Goal: Task Accomplishment & Management: Manage account settings

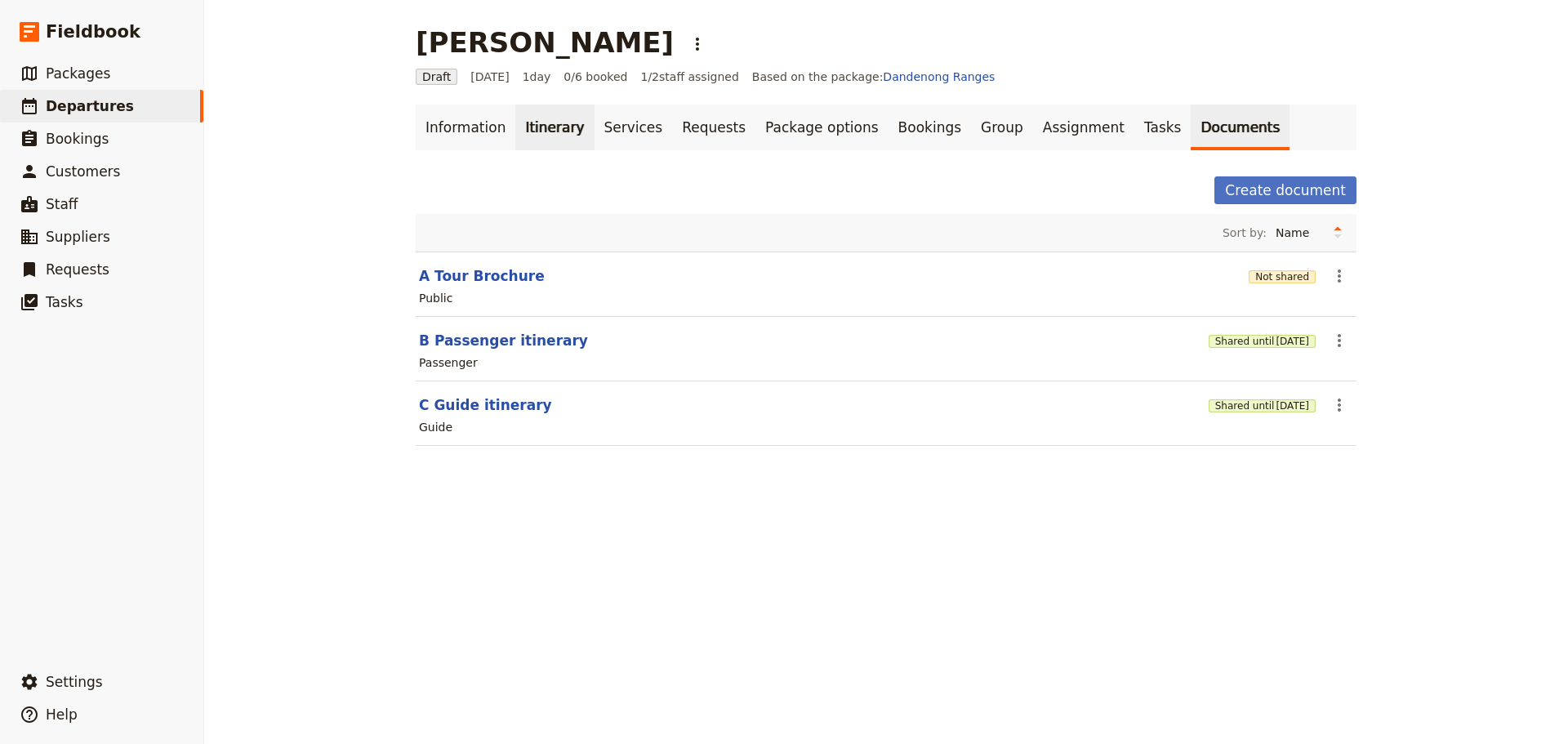
click at [540, 120] on link "Itinerary" at bounding box center [554, 127] width 79 height 46
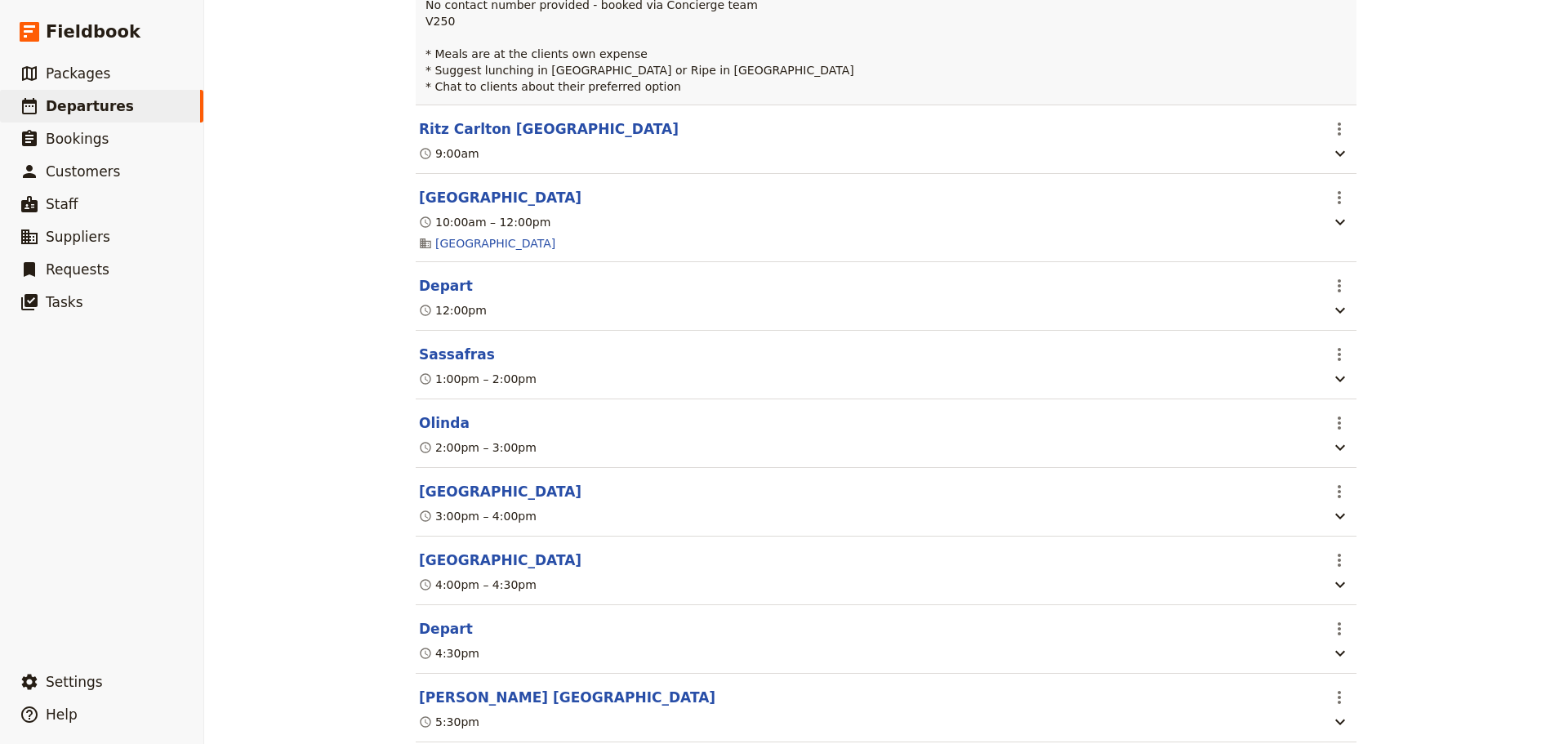
scroll to position [357, 0]
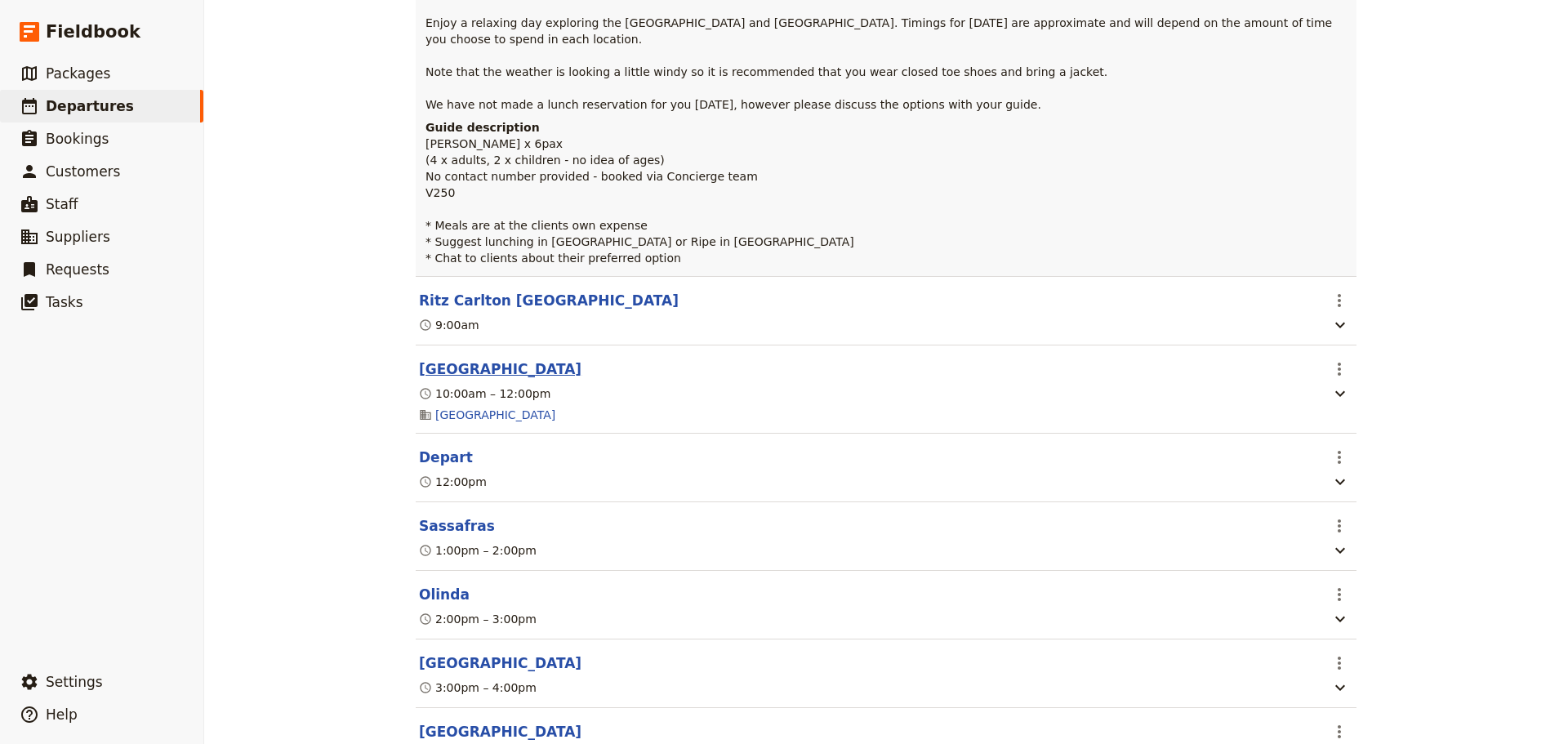
click at [511, 379] on button "[GEOGRAPHIC_DATA]" at bounding box center [499, 369] width 163 height 19
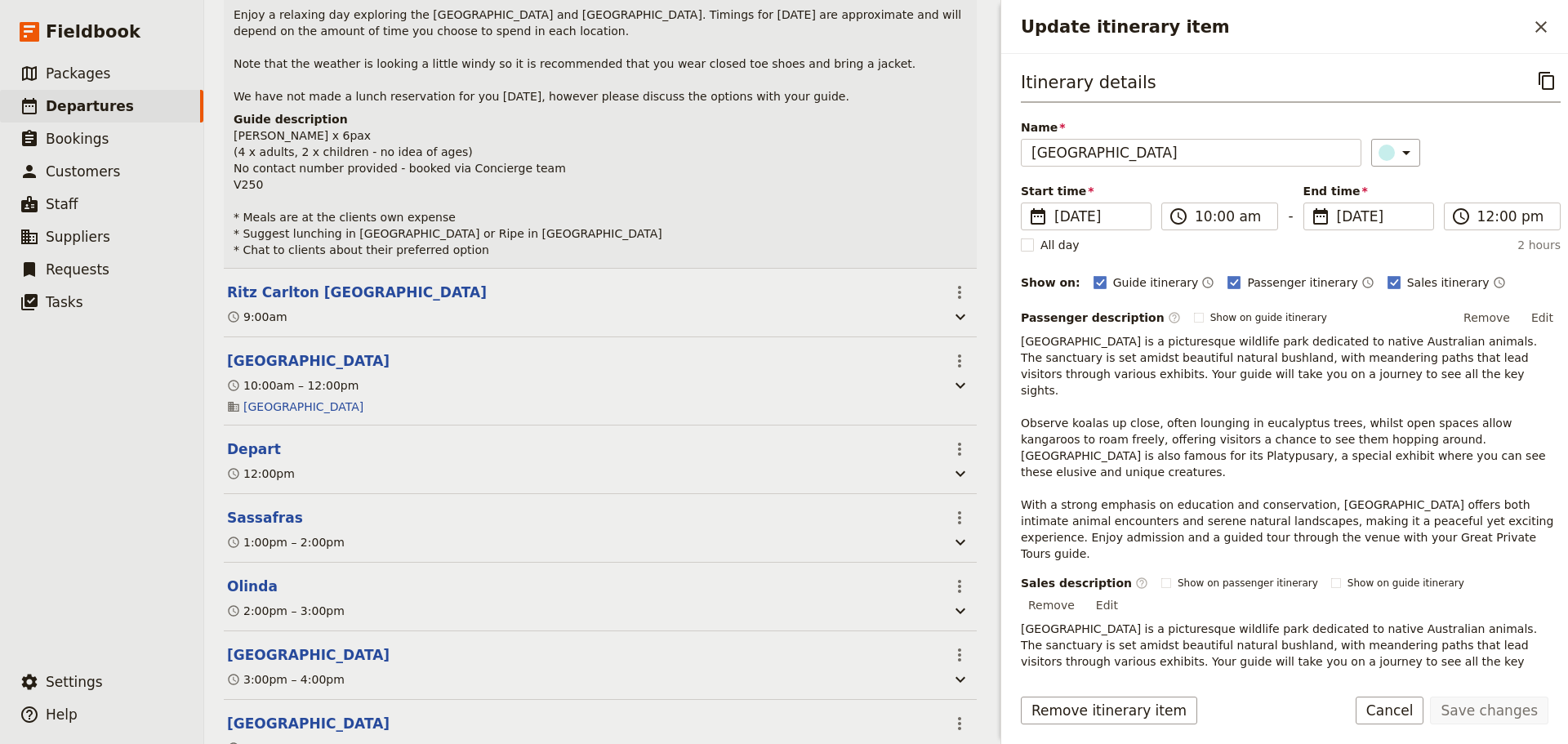
scroll to position [296, 0]
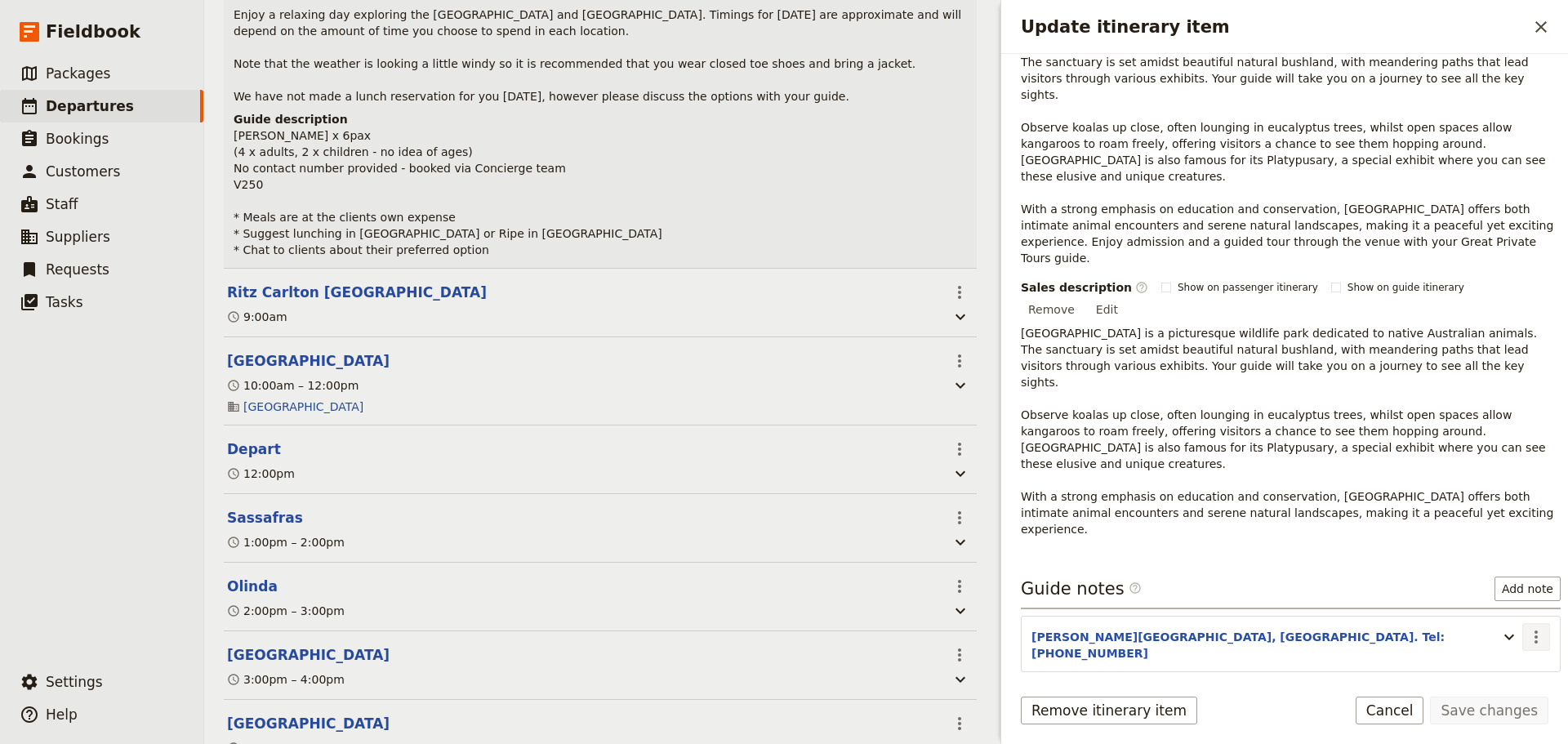
click at [1528, 627] on icon "Actions" at bounding box center [1536, 637] width 19 height 19
click at [1493, 553] on span "Edit note" at bounding box center [1477, 556] width 52 height 17
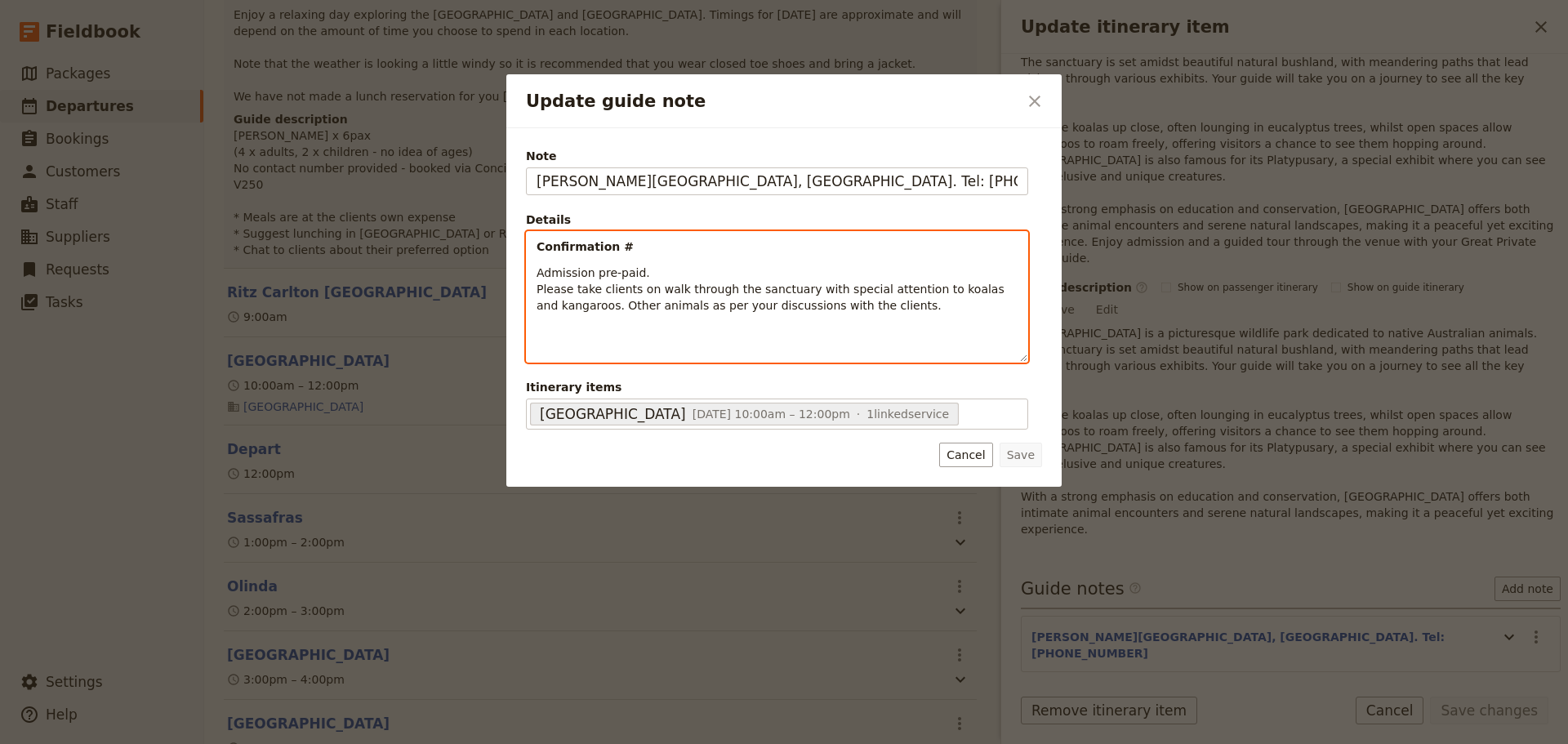
click at [667, 241] on p "Confirmation #" at bounding box center [777, 246] width 481 height 17
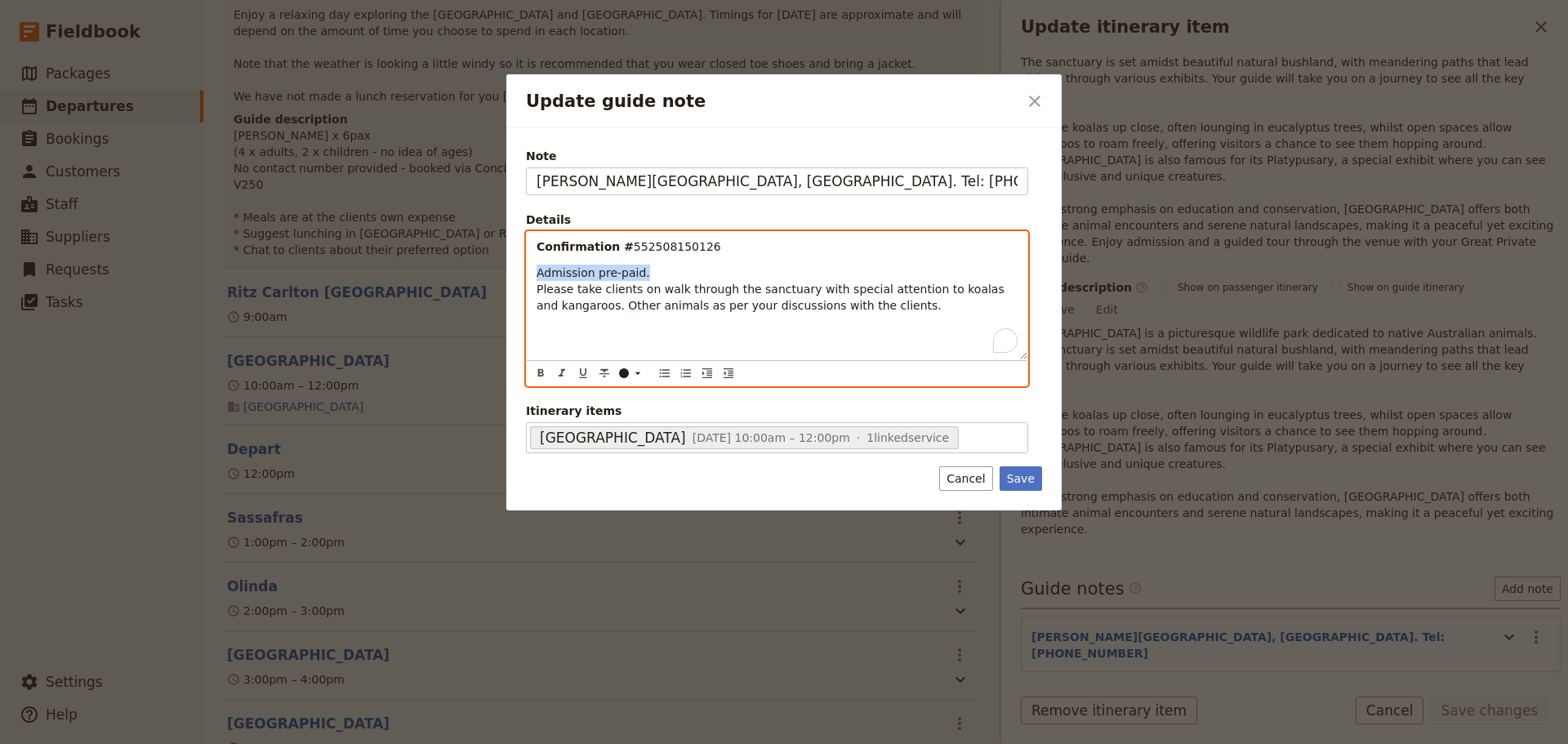
drag, startPoint x: 657, startPoint y: 266, endPoint x: 503, endPoint y: 272, distance: 154.1
click at [503, 743] on div "Update guide note ​ Note [PERSON_NAME][GEOGRAPHIC_DATA], [GEOGRAPHIC_DATA]. Tel…" at bounding box center [784, 744] width 1568 height 0
drag, startPoint x: 880, startPoint y: 308, endPoint x: 480, endPoint y: 241, distance: 405.6
click at [480, 743] on div "Update guide note ​ Note [PERSON_NAME][GEOGRAPHIC_DATA], [GEOGRAPHIC_DATA]. Tel…" at bounding box center [784, 744] width 1568 height 0
click at [664, 378] on icon "Bulleted list" at bounding box center [664, 373] width 13 height 13
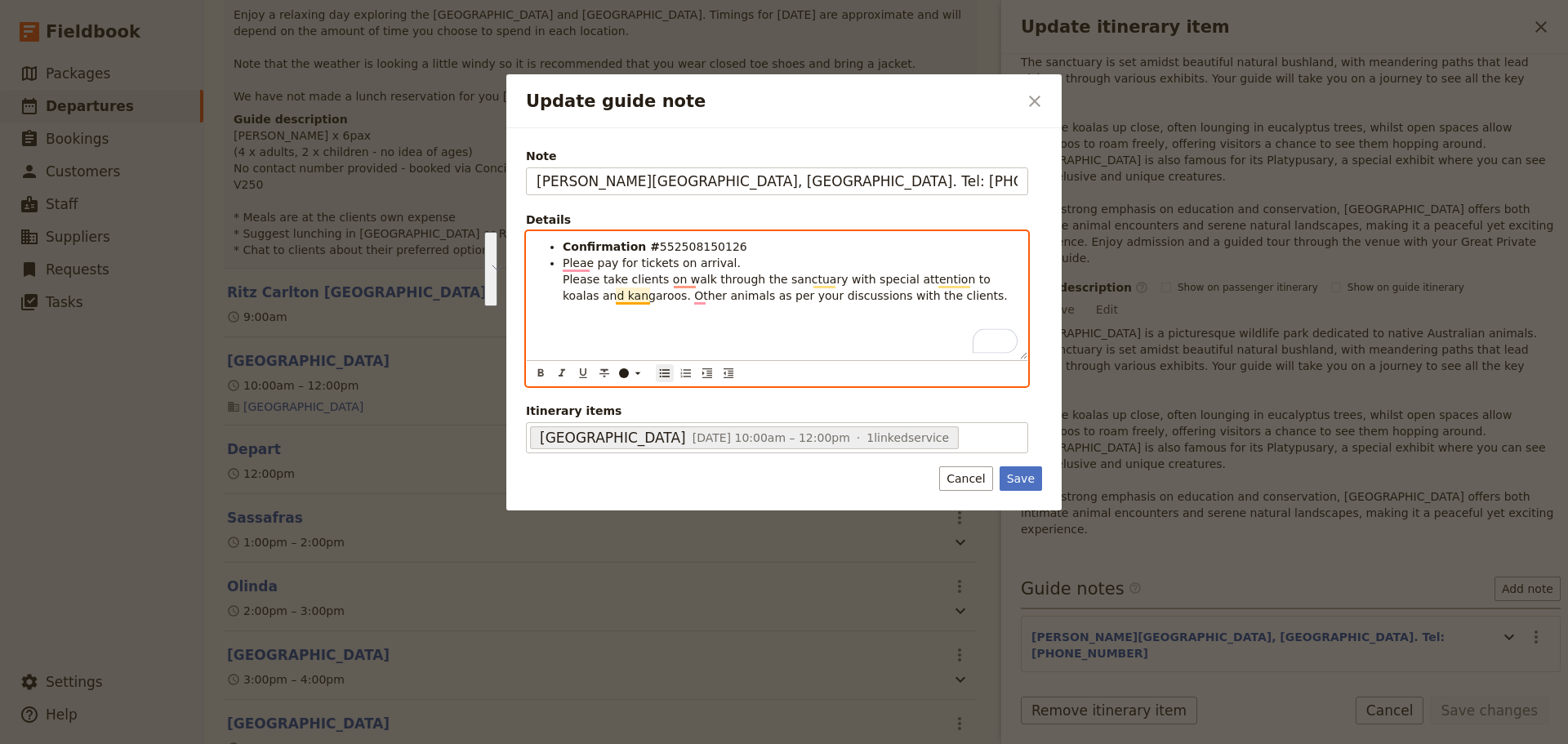
click at [613, 293] on span "Pleae pay for tickets on arrival. Please take clients on walk through the sanct…" at bounding box center [784, 279] width 445 height 46
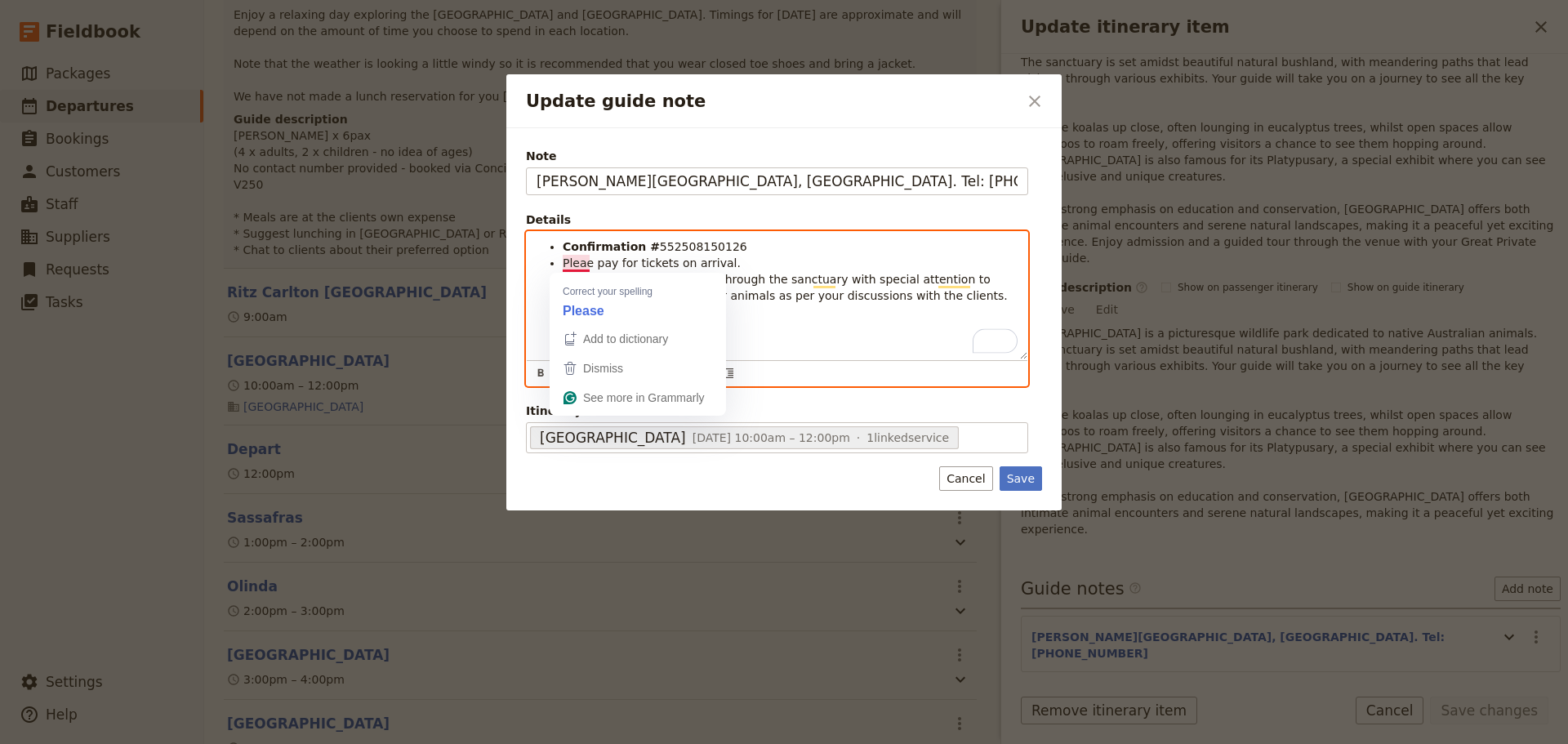
click at [578, 263] on span "Pleae pay for tickets on arrival. Please take clients on walk through the sanct…" at bounding box center [784, 279] width 445 height 46
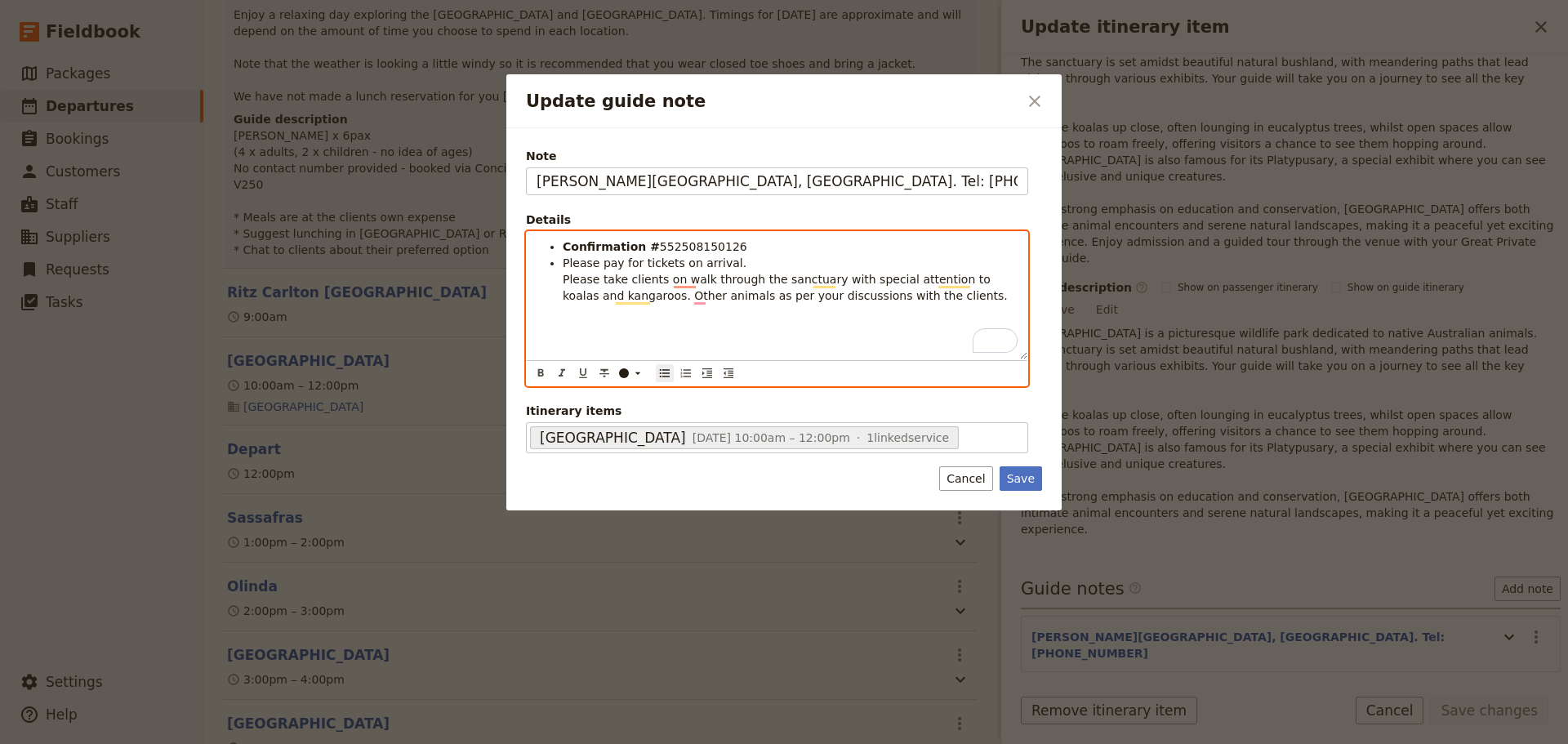
click at [565, 280] on span "Please pay for tickets on arrival. Please take clients on walk through the sanc…" at bounding box center [784, 279] width 445 height 46
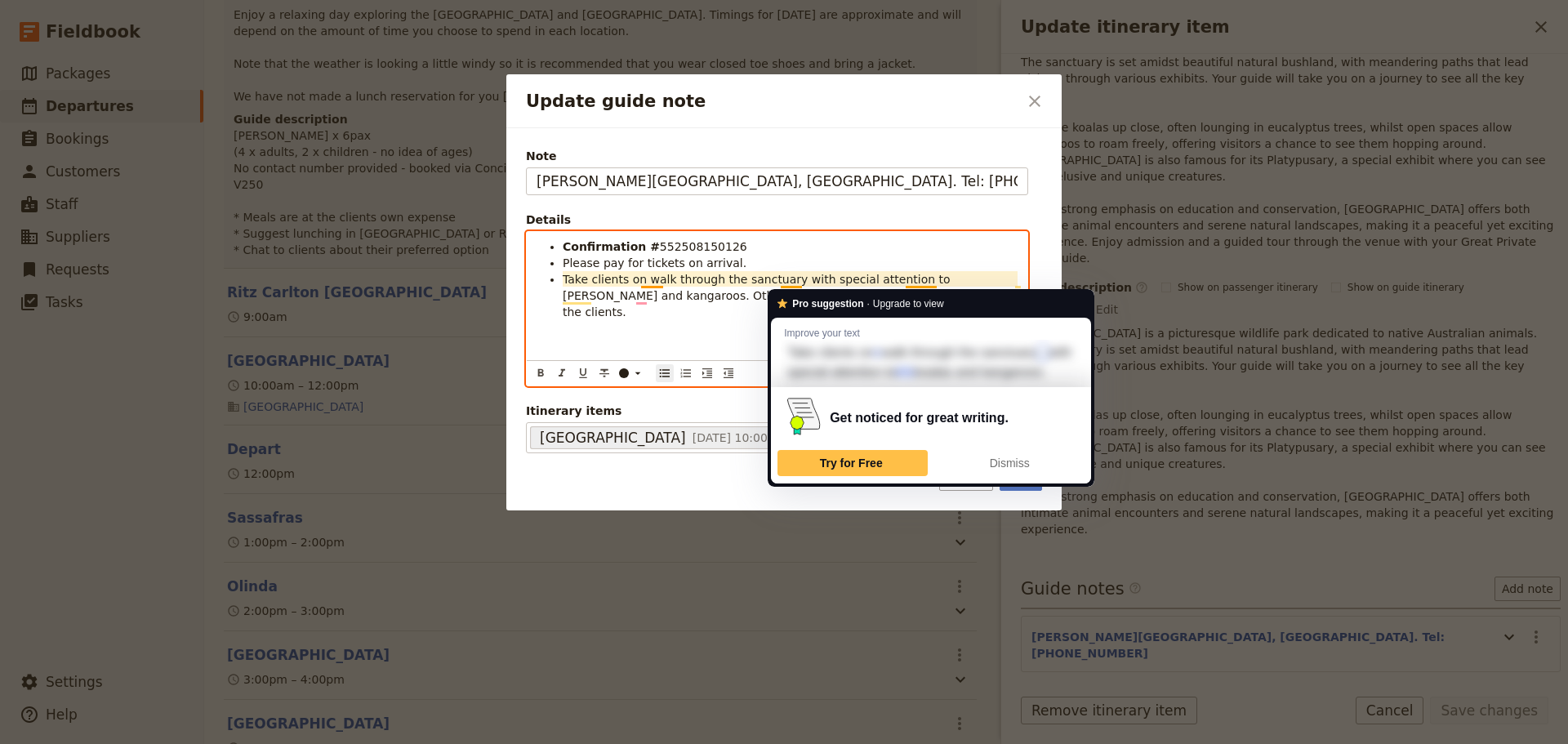
click at [667, 325] on div "Confirmation # 552508150126 Please pay for tickets on arrival. Take clients on …" at bounding box center [777, 295] width 500 height 128
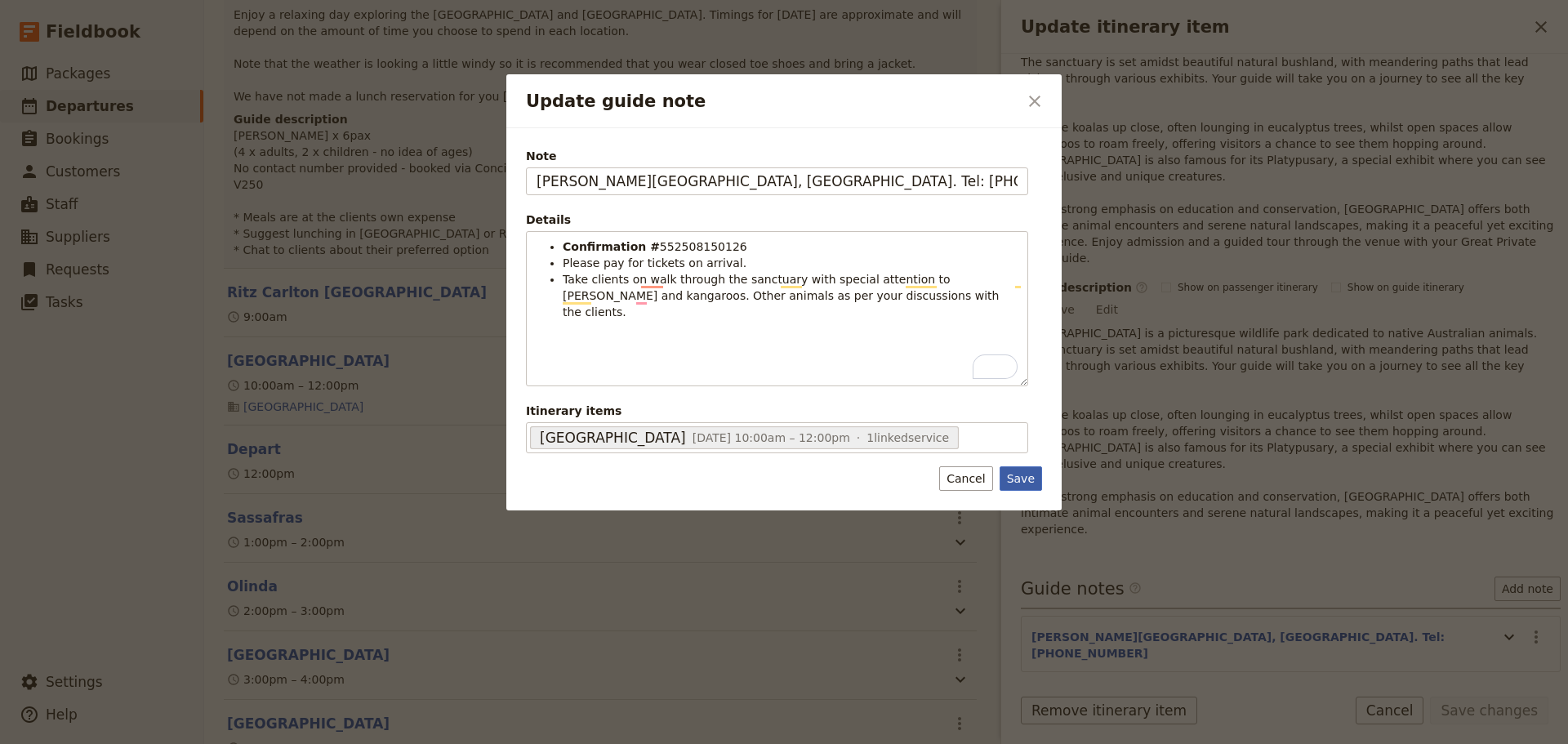
click at [1018, 472] on button "Save" at bounding box center [1021, 478] width 43 height 24
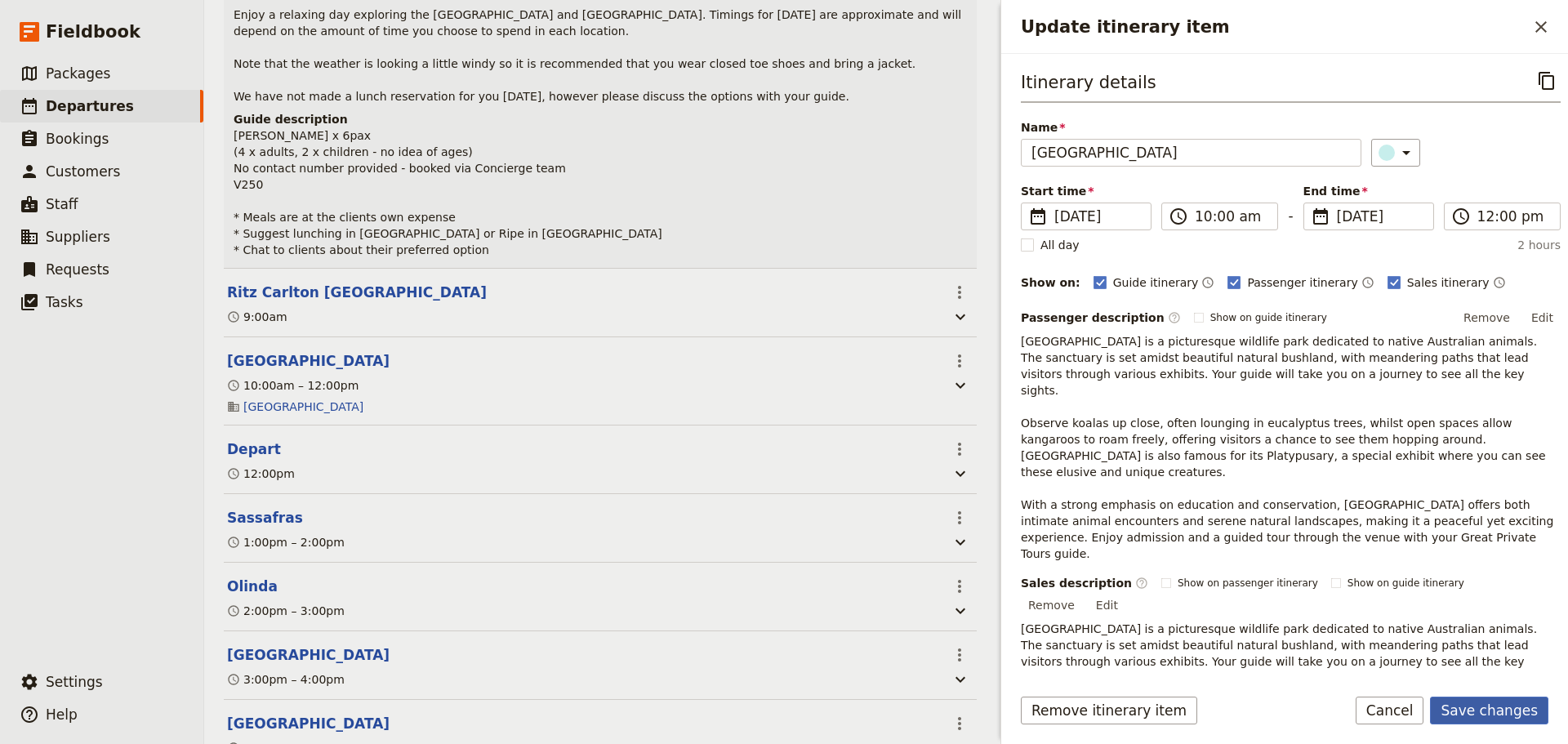
click at [1489, 708] on button "Save changes" at bounding box center [1489, 711] width 119 height 28
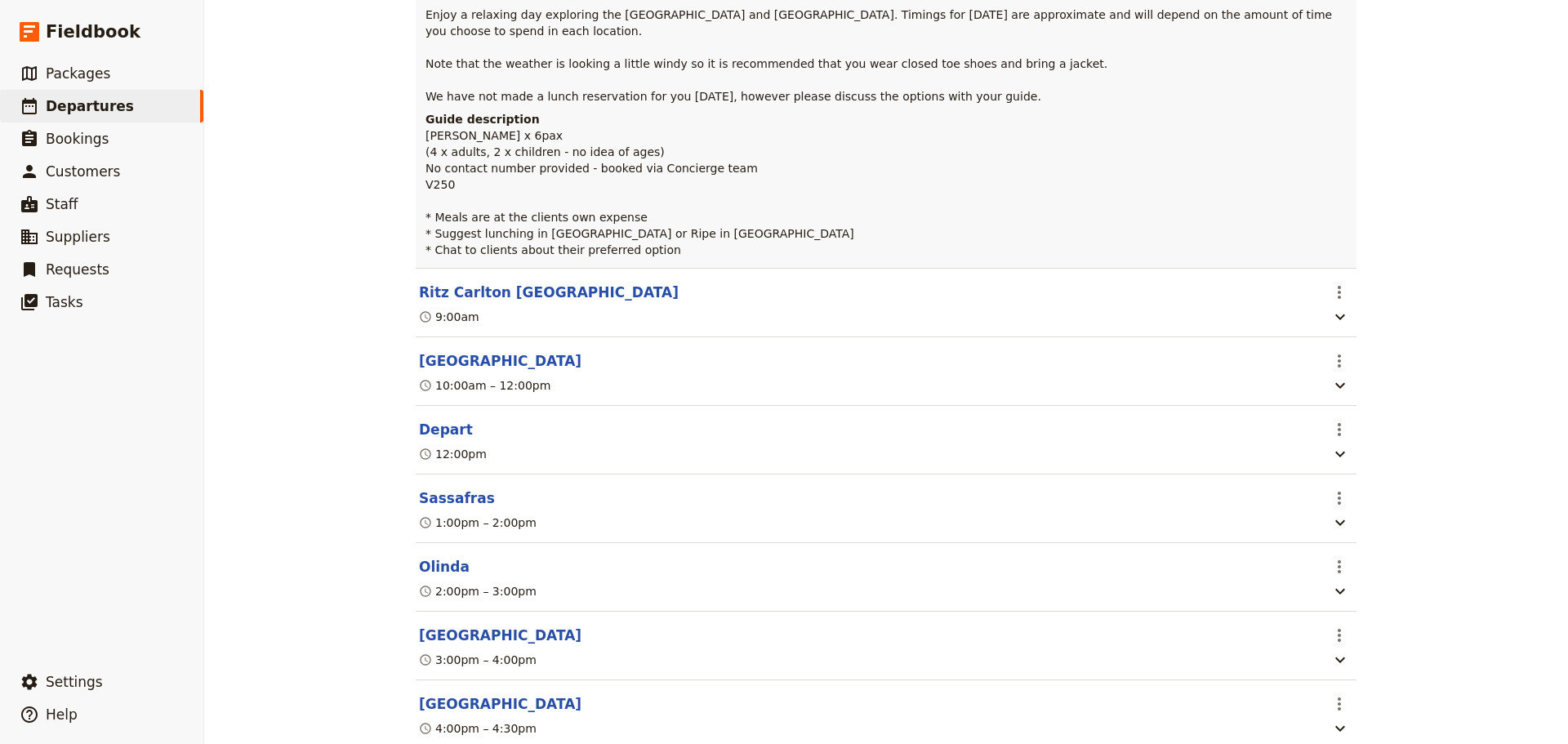
scroll to position [357, 0]
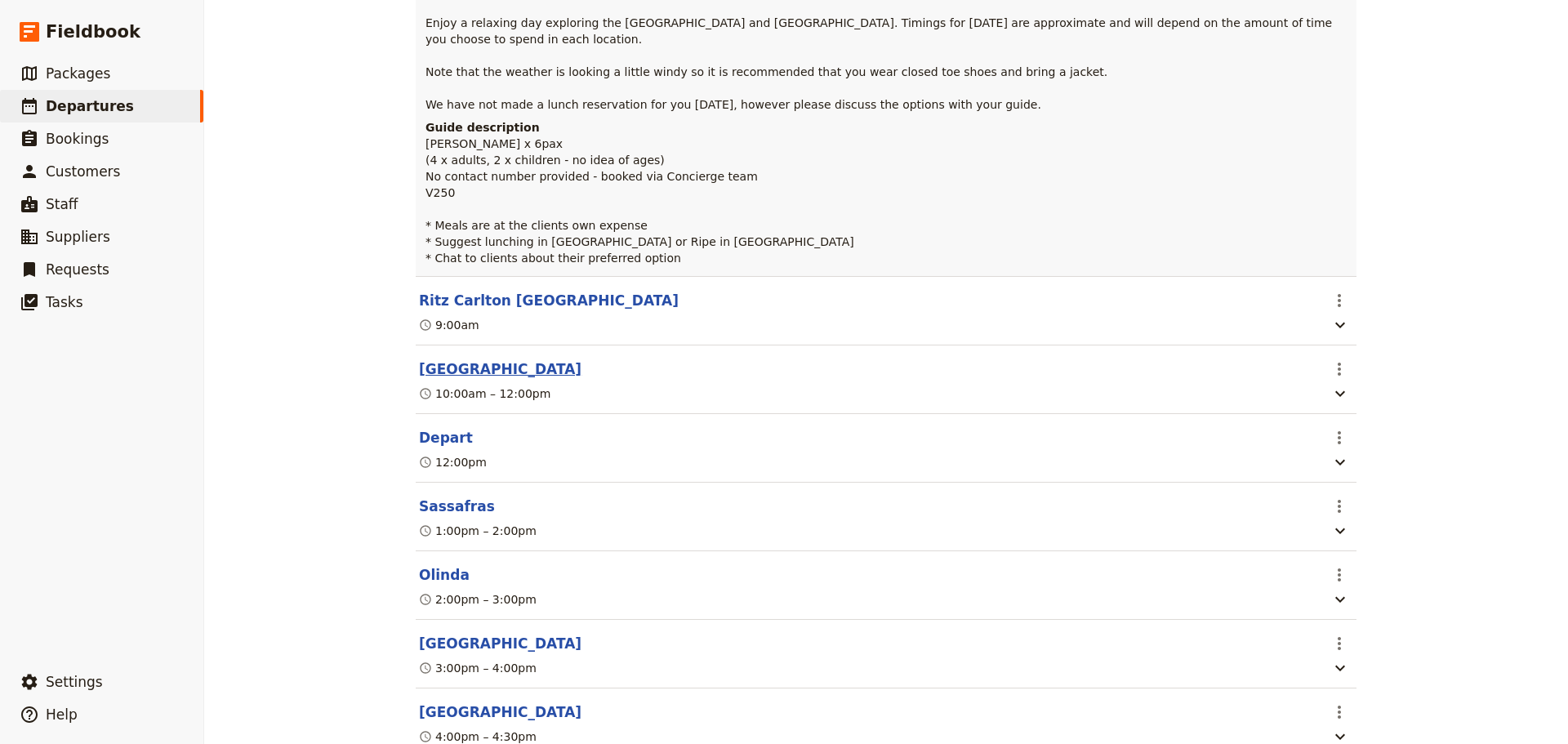
click at [474, 379] on button "[GEOGRAPHIC_DATA]" at bounding box center [499, 369] width 163 height 19
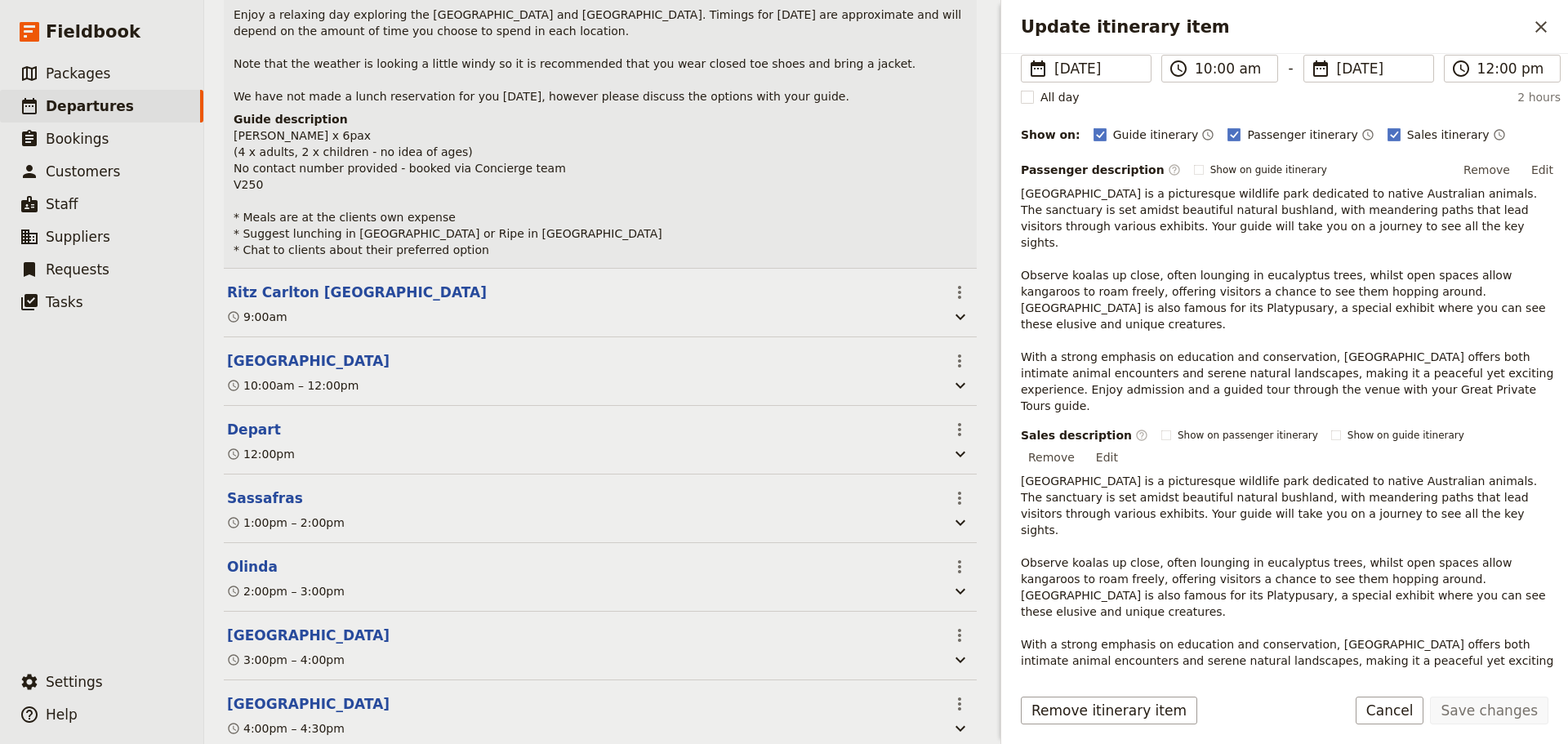
scroll to position [238, 0]
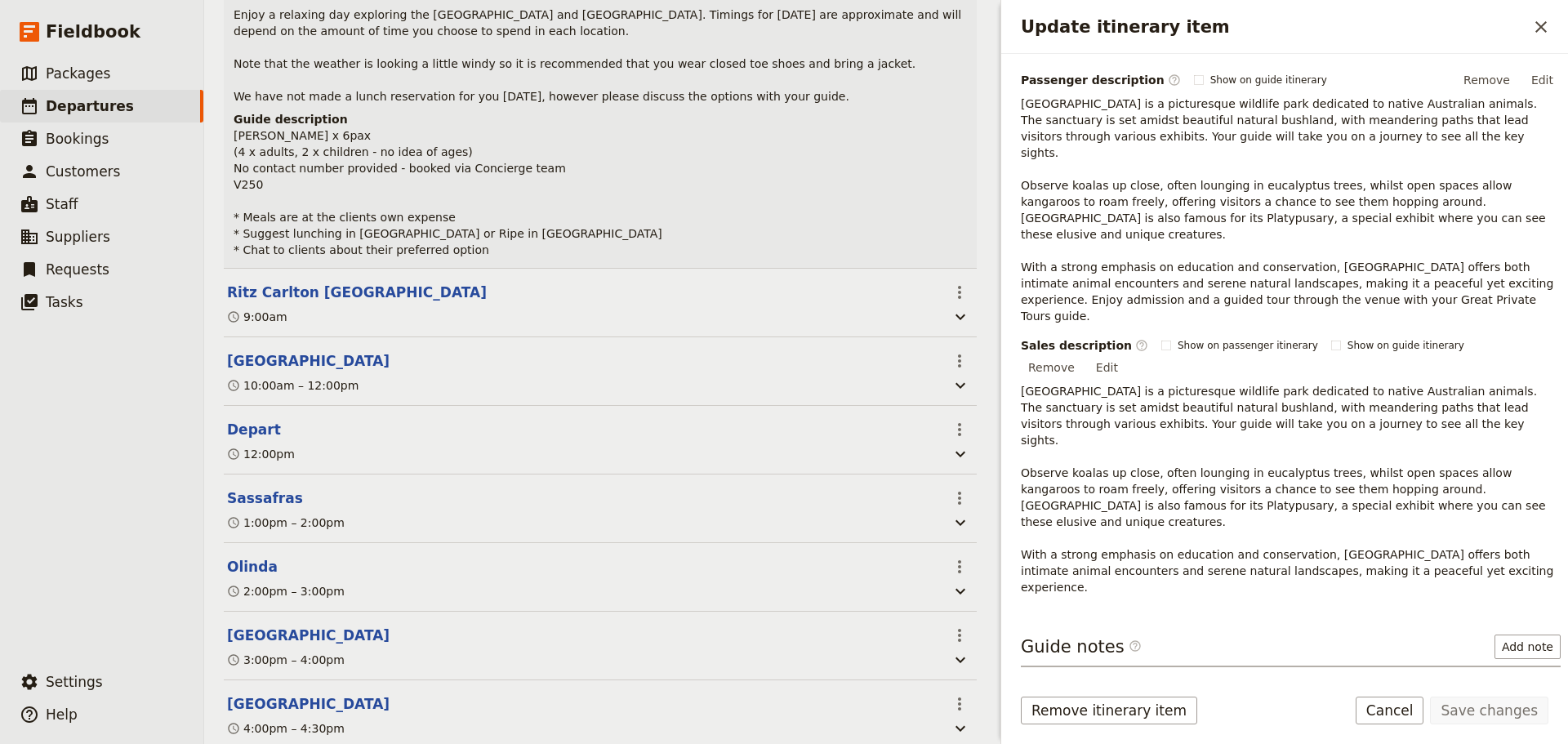
click at [1526, 686] on icon "Actions" at bounding box center [1536, 695] width 19 height 19
click at [1511, 611] on span "Edit note" at bounding box center [1489, 614] width 76 height 17
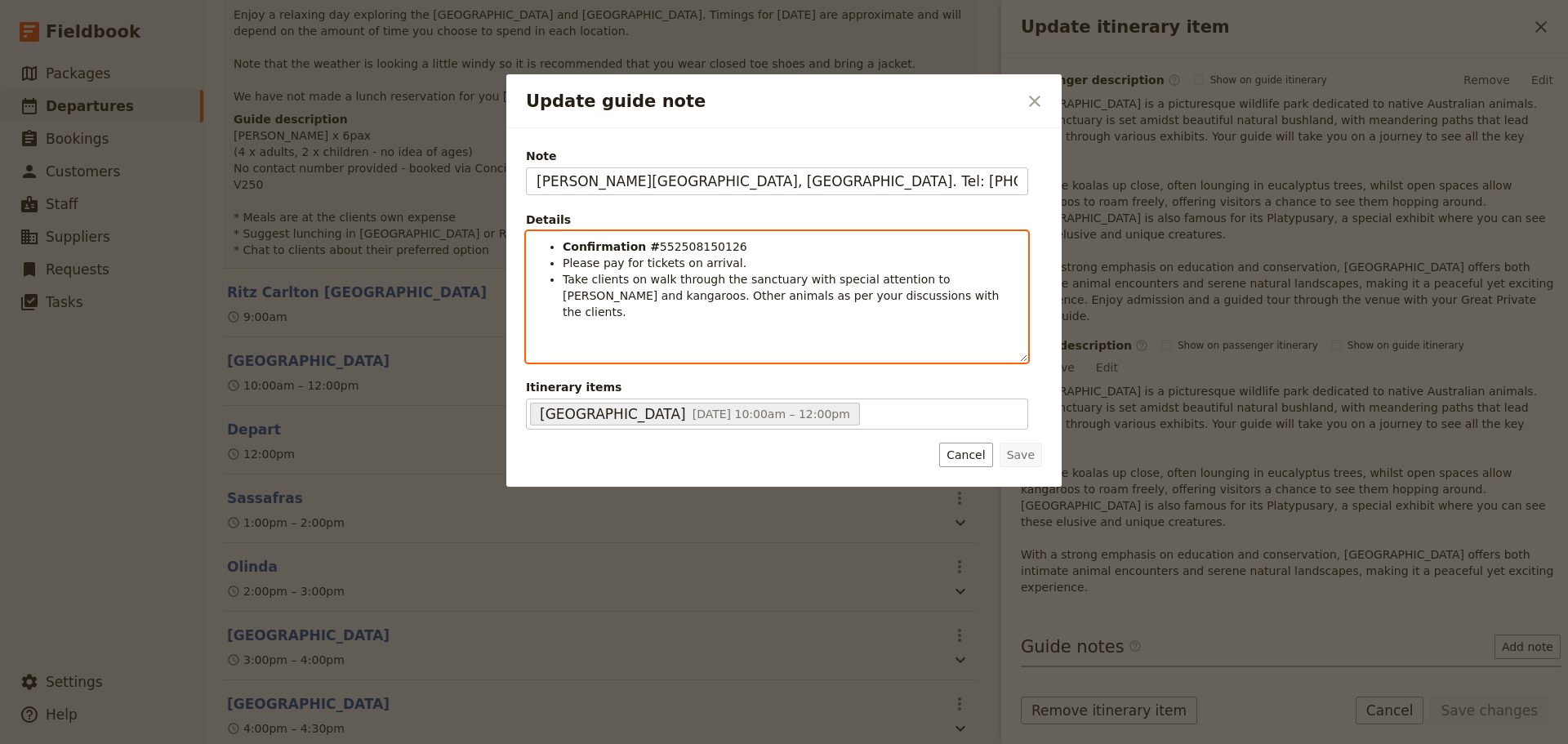
click at [772, 263] on li "Please pay for tickets on arrival." at bounding box center [789, 263] width 455 height 17
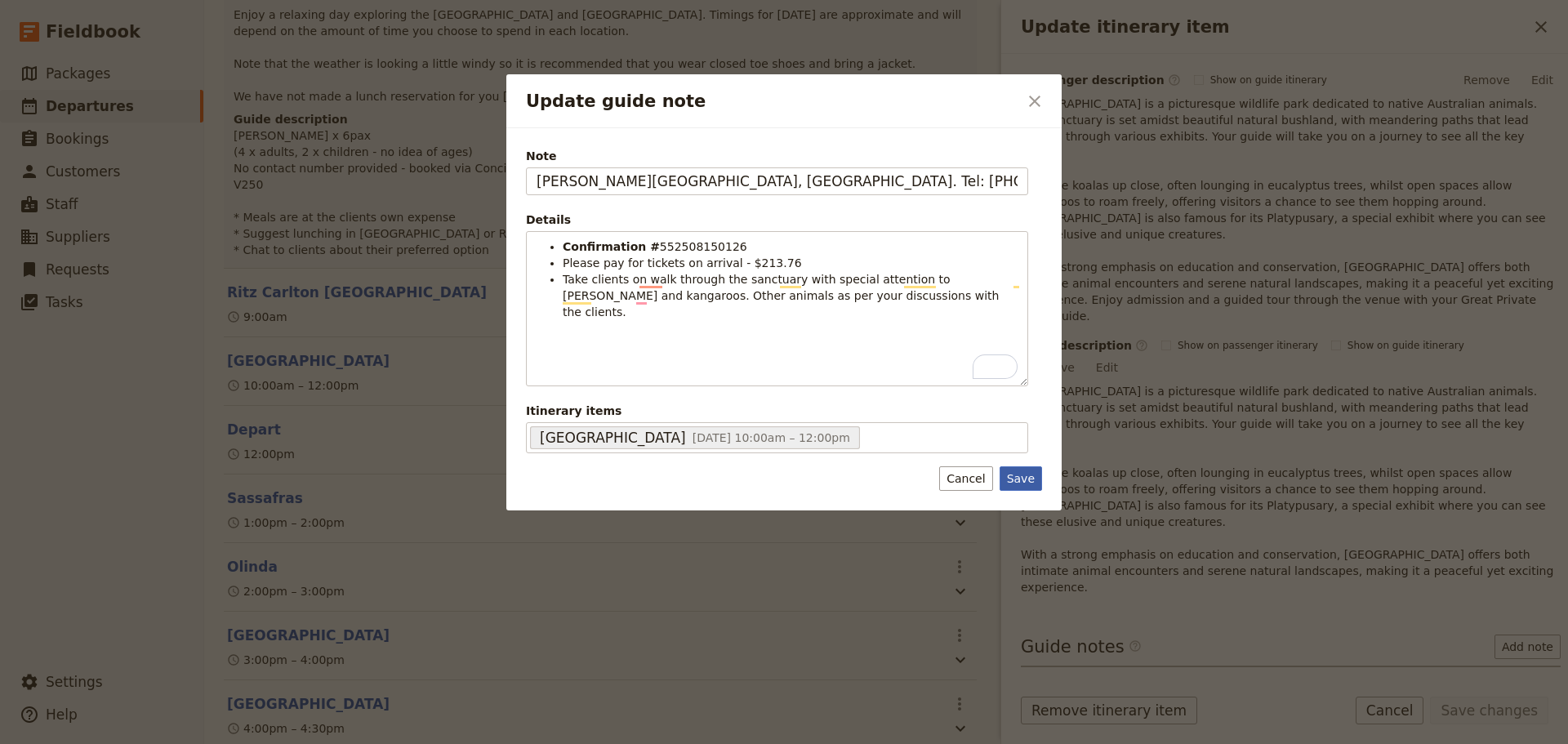
click at [1025, 474] on button "Save" at bounding box center [1021, 478] width 43 height 24
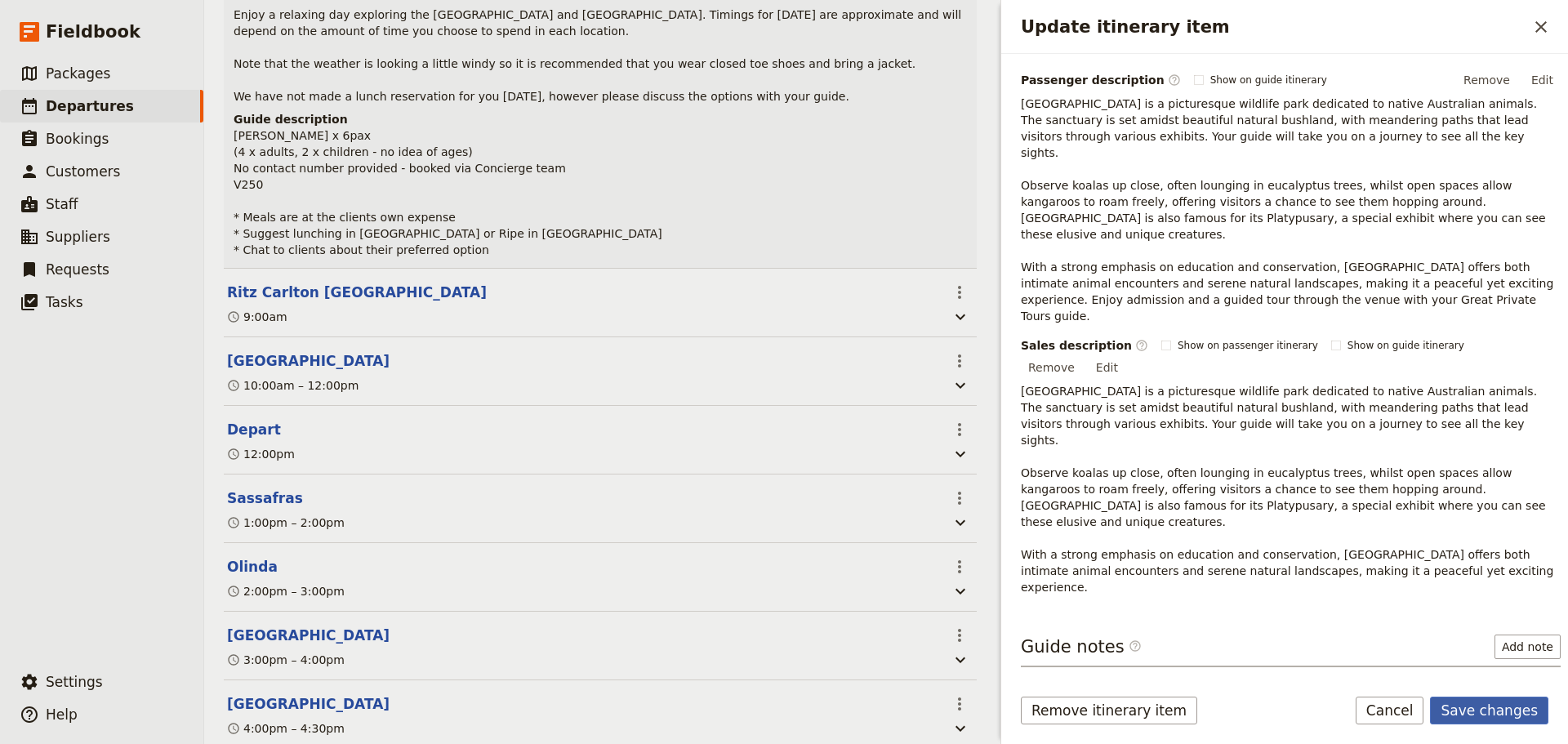
click at [1486, 702] on button "Save changes" at bounding box center [1489, 711] width 119 height 28
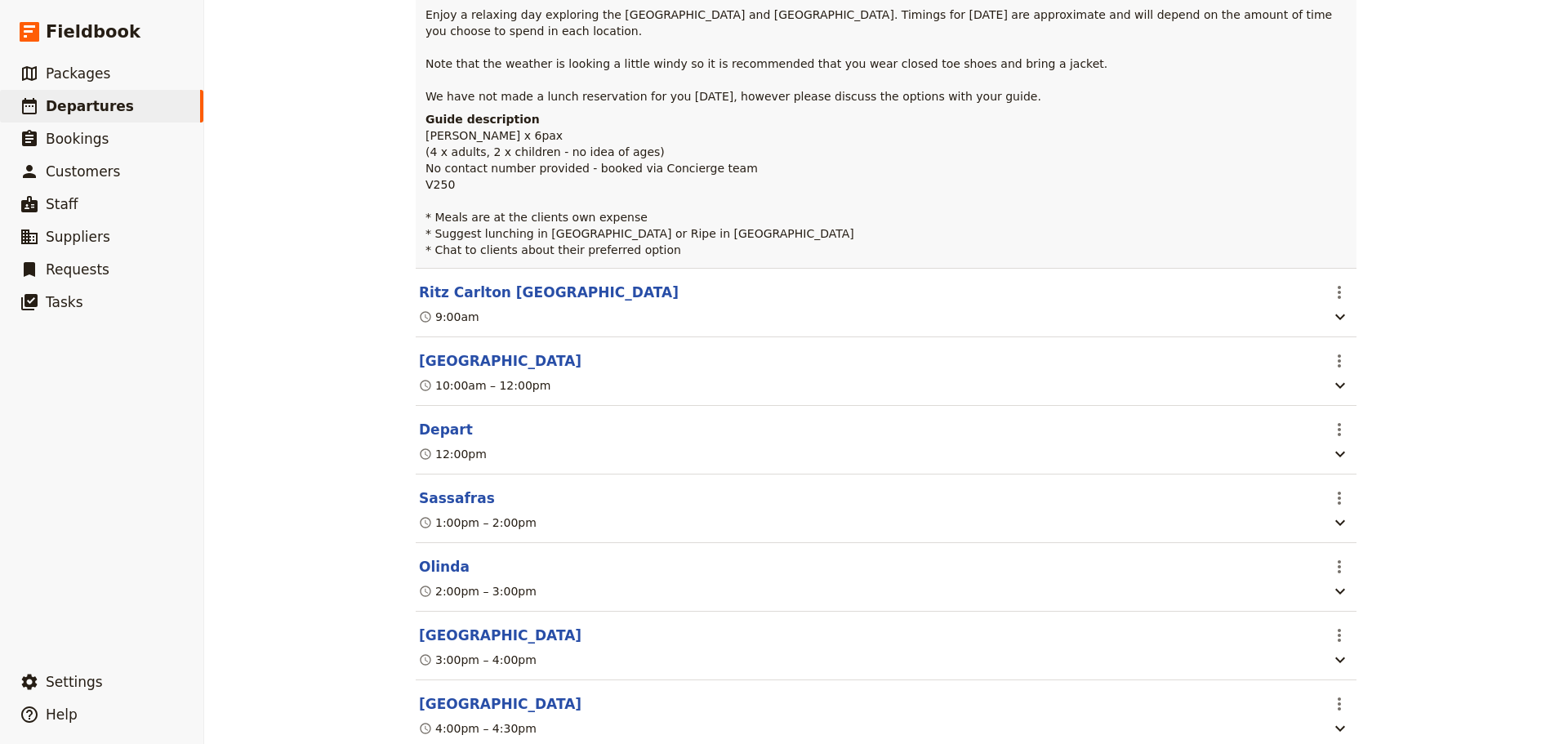
scroll to position [357, 0]
